Goal: Communication & Community: Connect with others

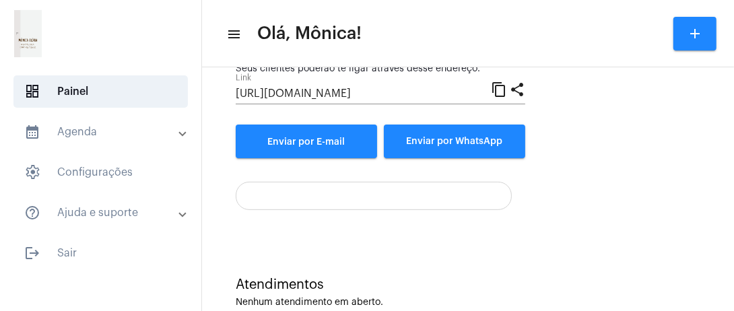
scroll to position [191, 0]
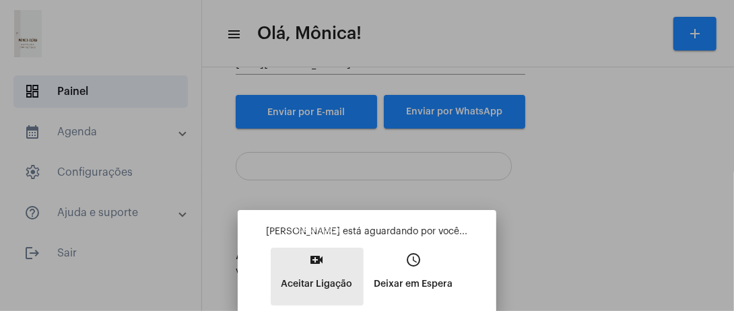
click at [331, 249] on button "video_call Aceitar Ligação" at bounding box center [317, 277] width 93 height 58
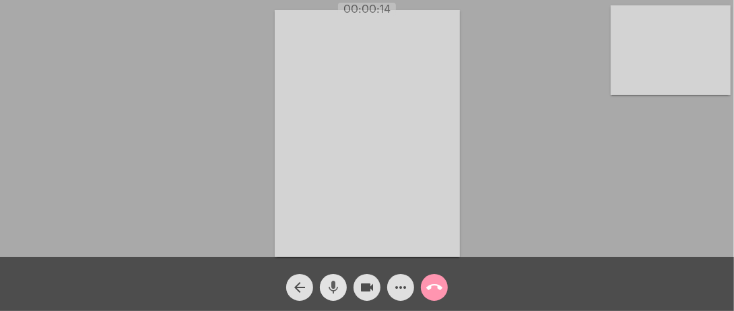
click at [336, 290] on mat-icon "mic" at bounding box center [333, 288] width 16 height 16
click at [336, 290] on mat-icon "mic_off" at bounding box center [333, 288] width 16 height 16
click at [401, 292] on mat-icon "more_horiz" at bounding box center [401, 288] width 16 height 16
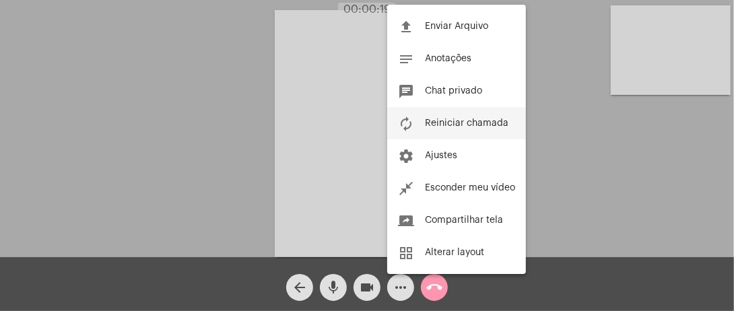
click at [451, 117] on button "autorenew Reiniciar chamada" at bounding box center [456, 123] width 139 height 32
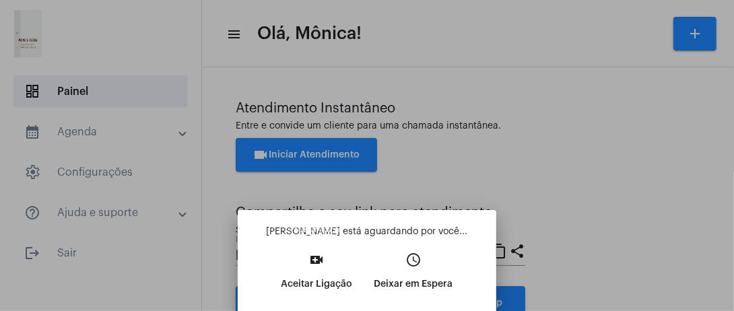
click at [313, 271] on button "video_call Aceitar Ligação" at bounding box center [317, 277] width 93 height 58
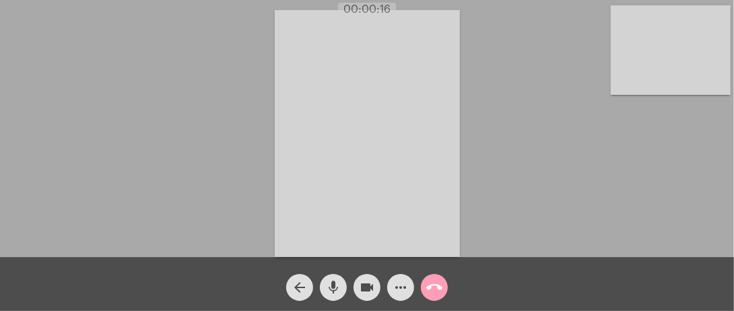
click at [428, 291] on mat-icon "call_end" at bounding box center [434, 288] width 16 height 16
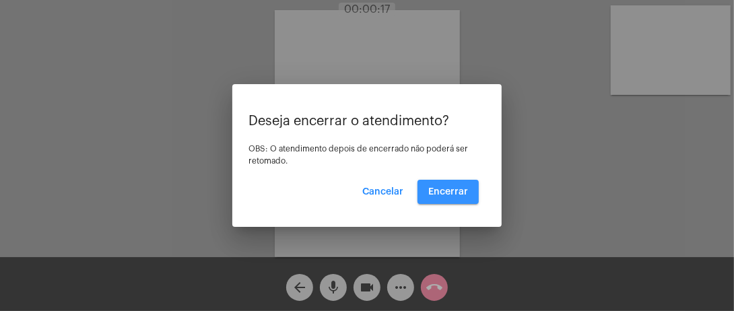
click at [454, 187] on span "Encerrar" at bounding box center [448, 191] width 40 height 9
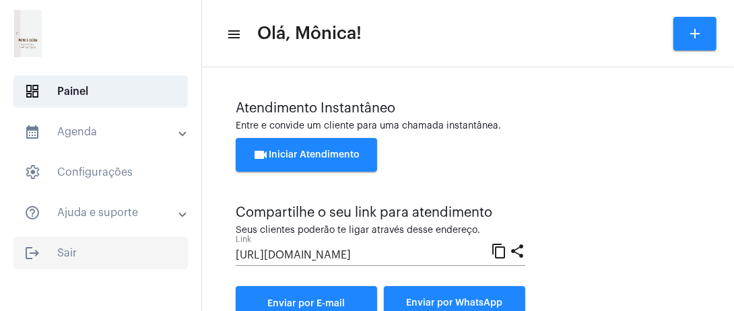
click at [119, 263] on span "logout Sair" at bounding box center [100, 253] width 174 height 32
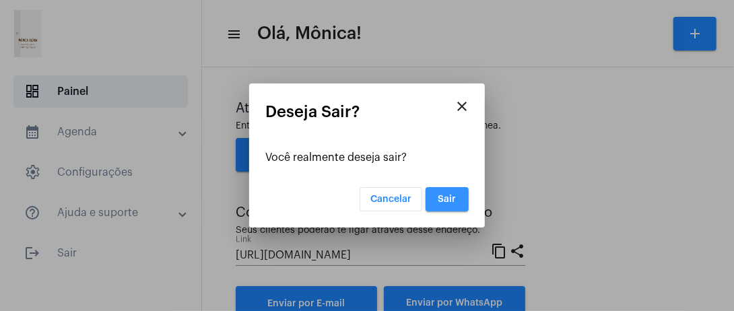
click at [458, 201] on button "Sair" at bounding box center [447, 199] width 43 height 24
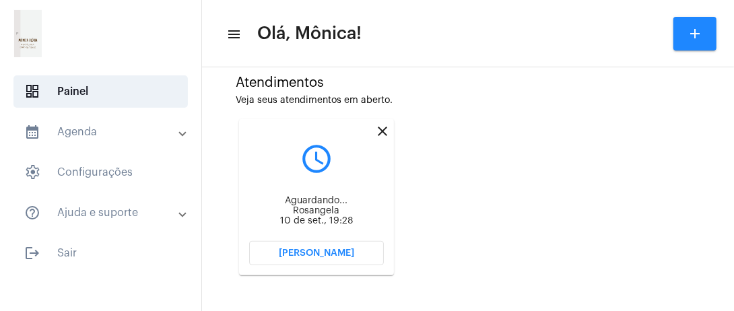
scroll to position [364, 0]
click at [329, 243] on button "[PERSON_NAME]" at bounding box center [316, 252] width 135 height 24
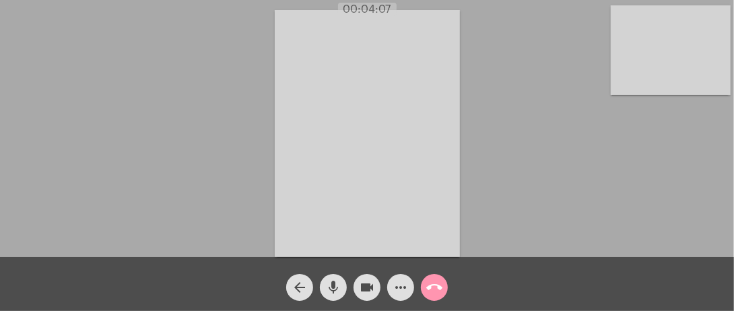
click at [674, 40] on video at bounding box center [671, 50] width 120 height 90
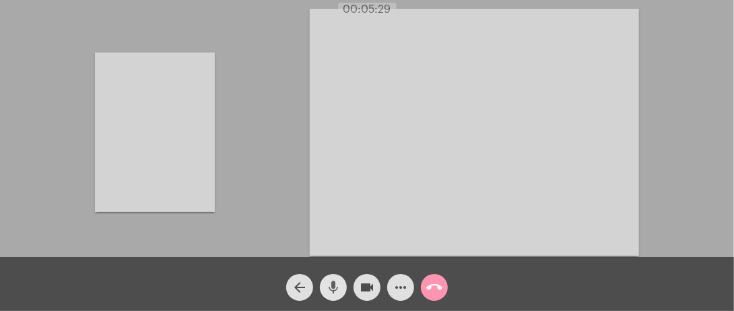
click at [327, 291] on mat-icon "mic" at bounding box center [333, 288] width 16 height 16
click at [177, 139] on video at bounding box center [155, 133] width 120 height 160
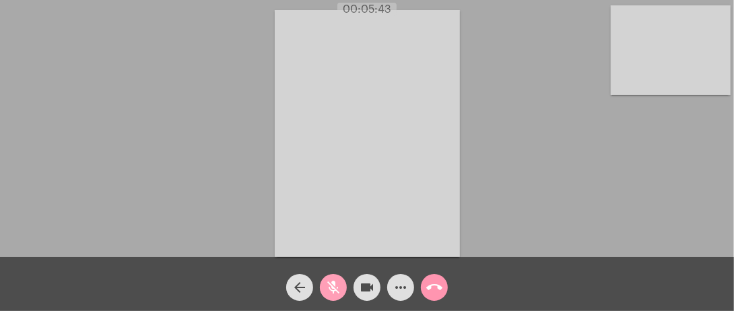
click at [331, 290] on mat-icon "mic_off" at bounding box center [333, 288] width 16 height 16
click at [192, 179] on div "Acessando Câmera e Microfone..." at bounding box center [367, 131] width 732 height 257
